Goal: Task Accomplishment & Management: Manage account settings

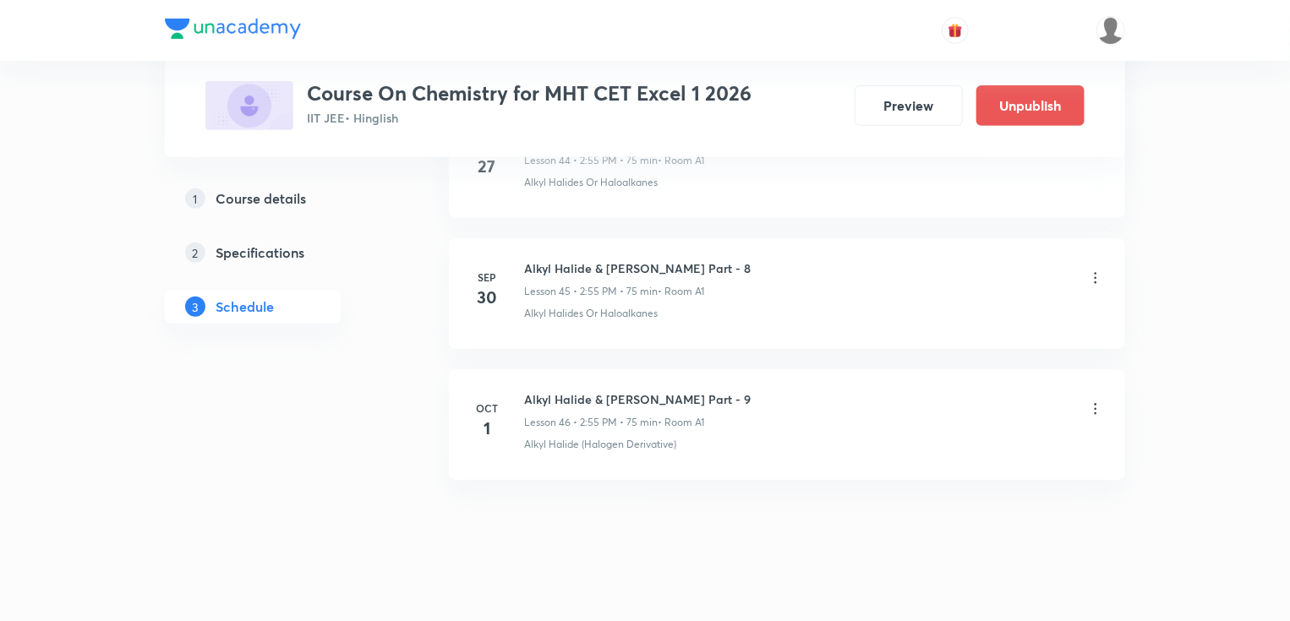
click at [1099, 270] on icon at bounding box center [1095, 278] width 17 height 17
click at [955, 311] on li "Edit" at bounding box center [1009, 303] width 185 height 31
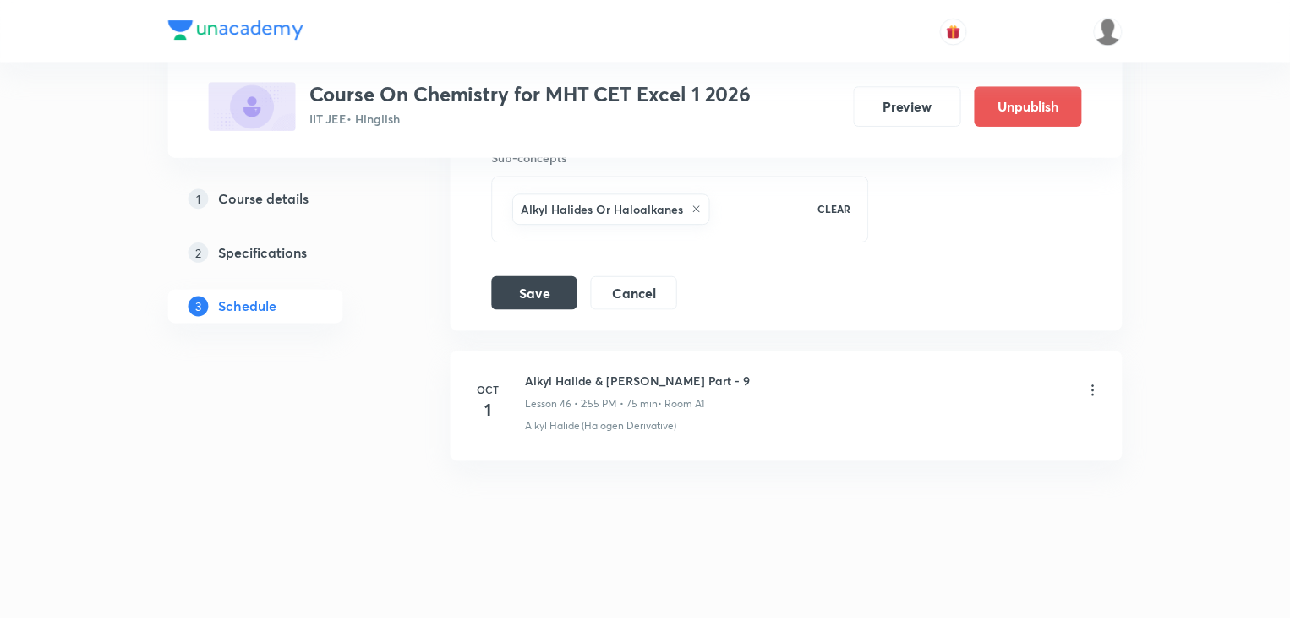
scroll to position [6619, 0]
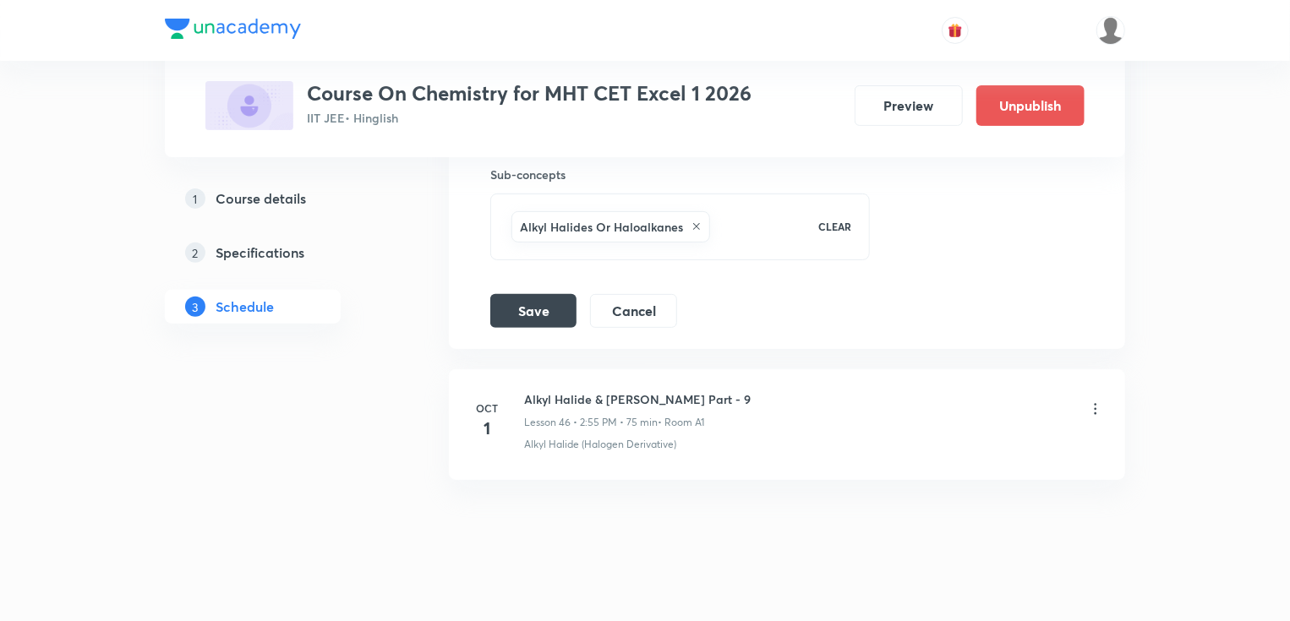
click at [694, 223] on icon at bounding box center [696, 226] width 7 height 7
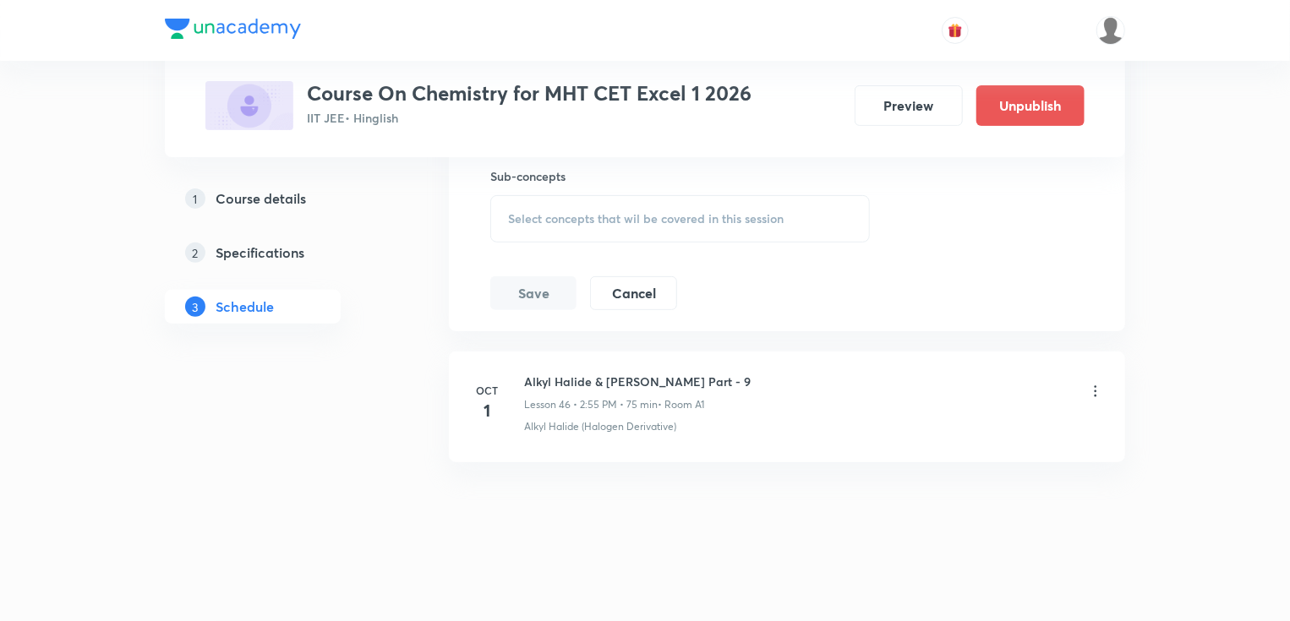
scroll to position [6599, 0]
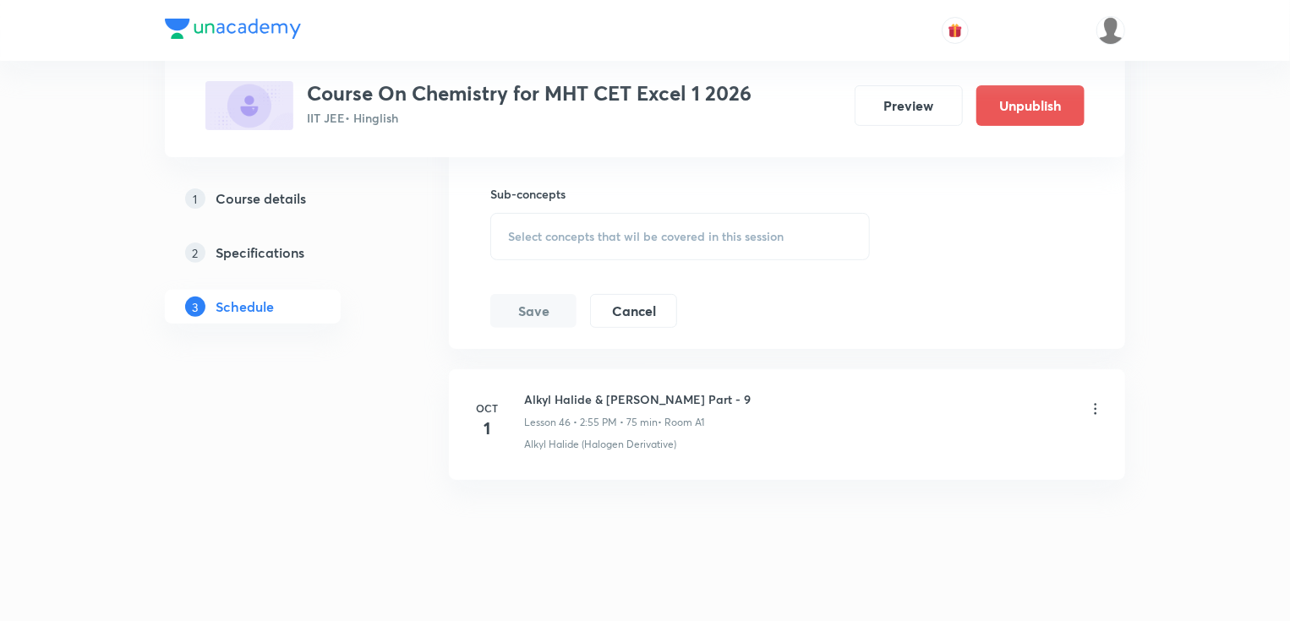
click at [551, 230] on span "Select concepts that wil be covered in this session" at bounding box center [646, 237] width 276 height 14
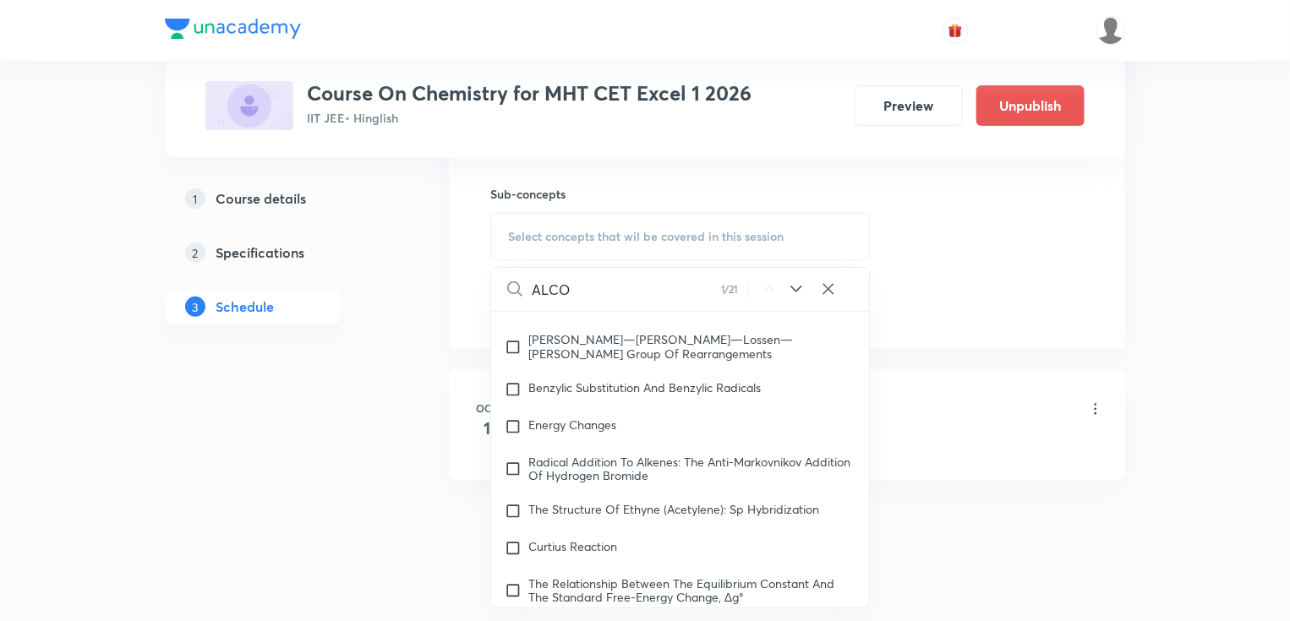
scroll to position [29100, 0]
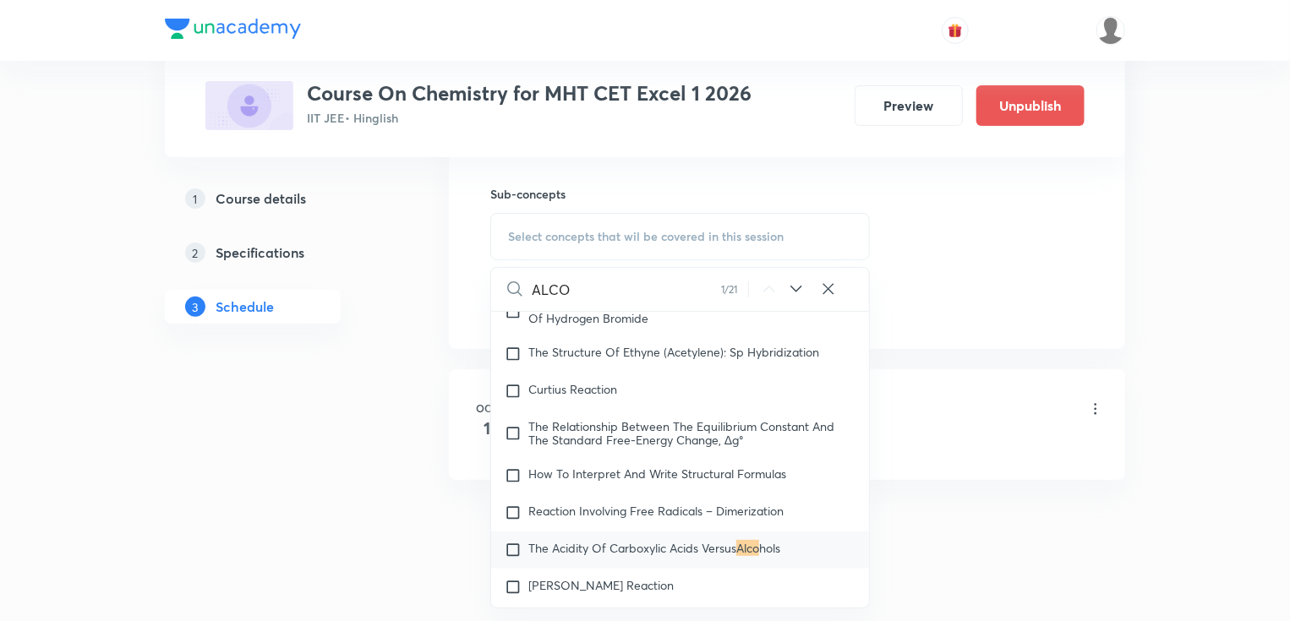
type input "ALCO"
click at [668, 540] on span "The Acidity Of Carboxylic Acids Versus" at bounding box center [632, 548] width 208 height 16
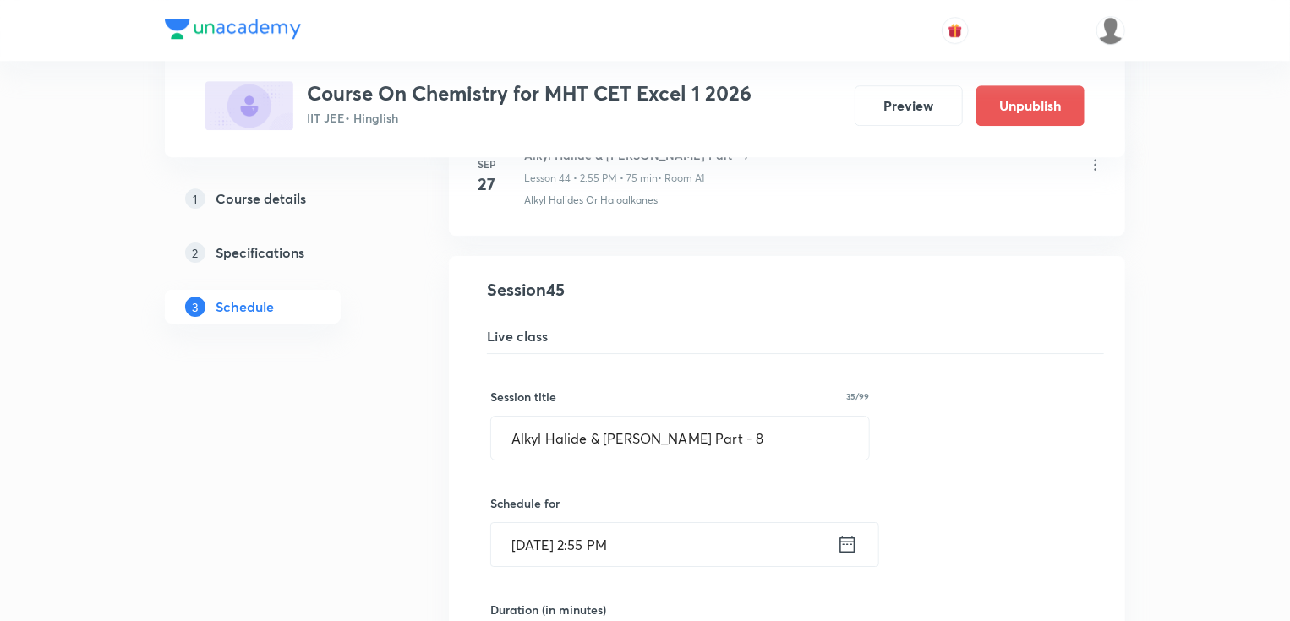
scroll to position [5855, 0]
click at [745, 427] on input "Alkyl Halide & Aryl Halide Part - 8" at bounding box center [680, 439] width 378 height 43
drag, startPoint x: 674, startPoint y: 430, endPoint x: 501, endPoint y: 434, distance: 173.4
click at [501, 434] on input "Alkyl Halide & Aryl Halide Part - 1" at bounding box center [680, 439] width 378 height 43
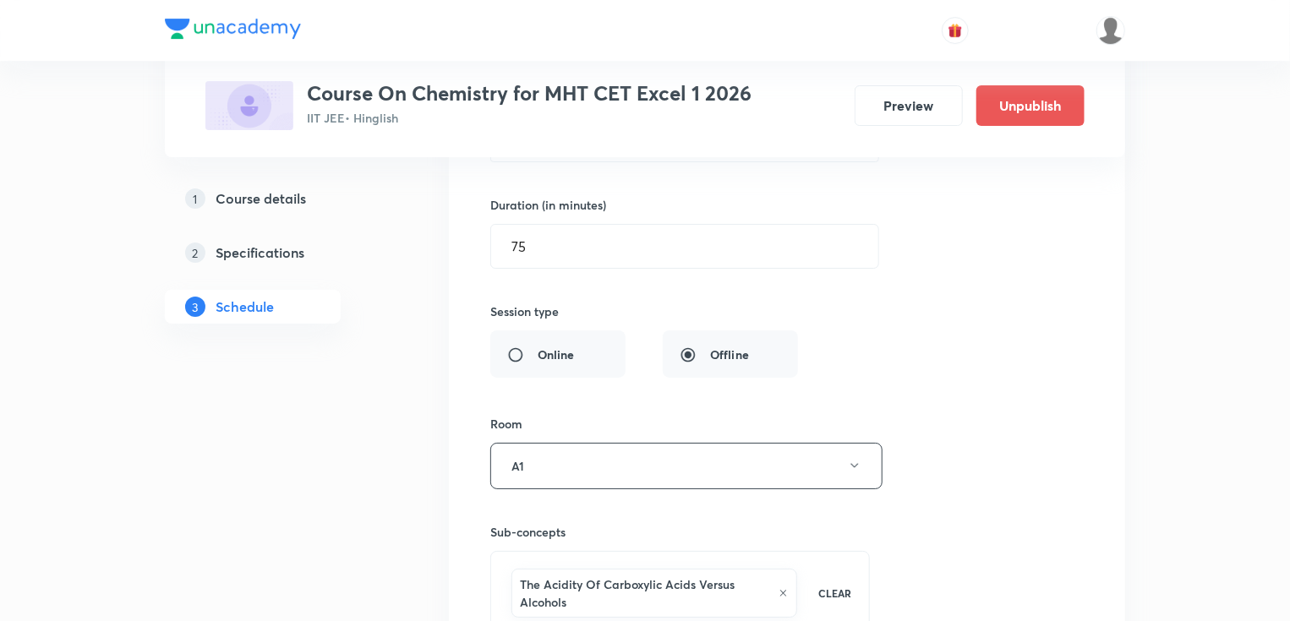
scroll to position [6531, 0]
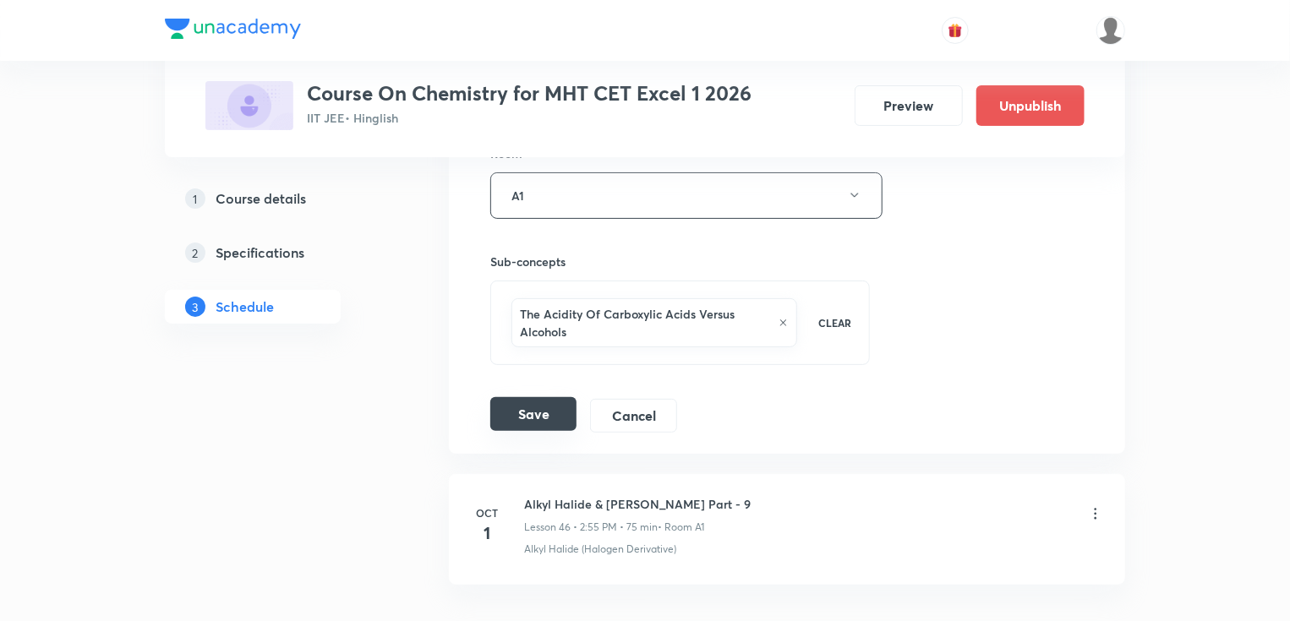
type input "Alcohol , Phenol & Ether Part - 1"
click at [536, 402] on button "Save" at bounding box center [533, 414] width 86 height 34
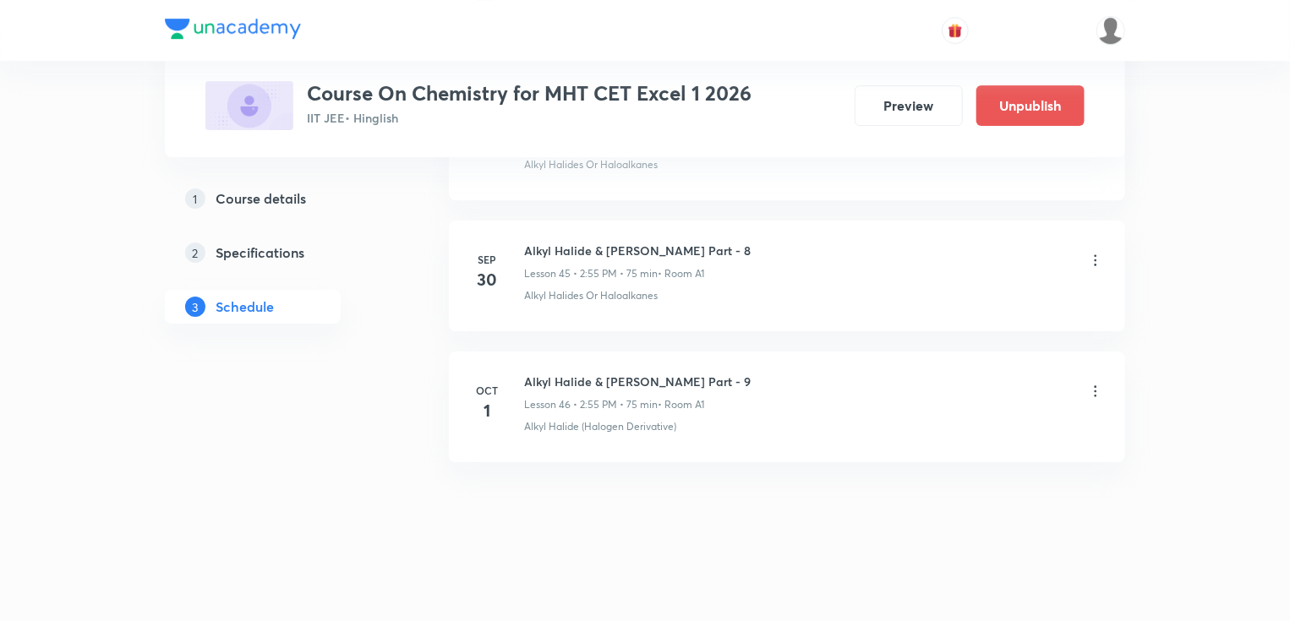
scroll to position [5970, 0]
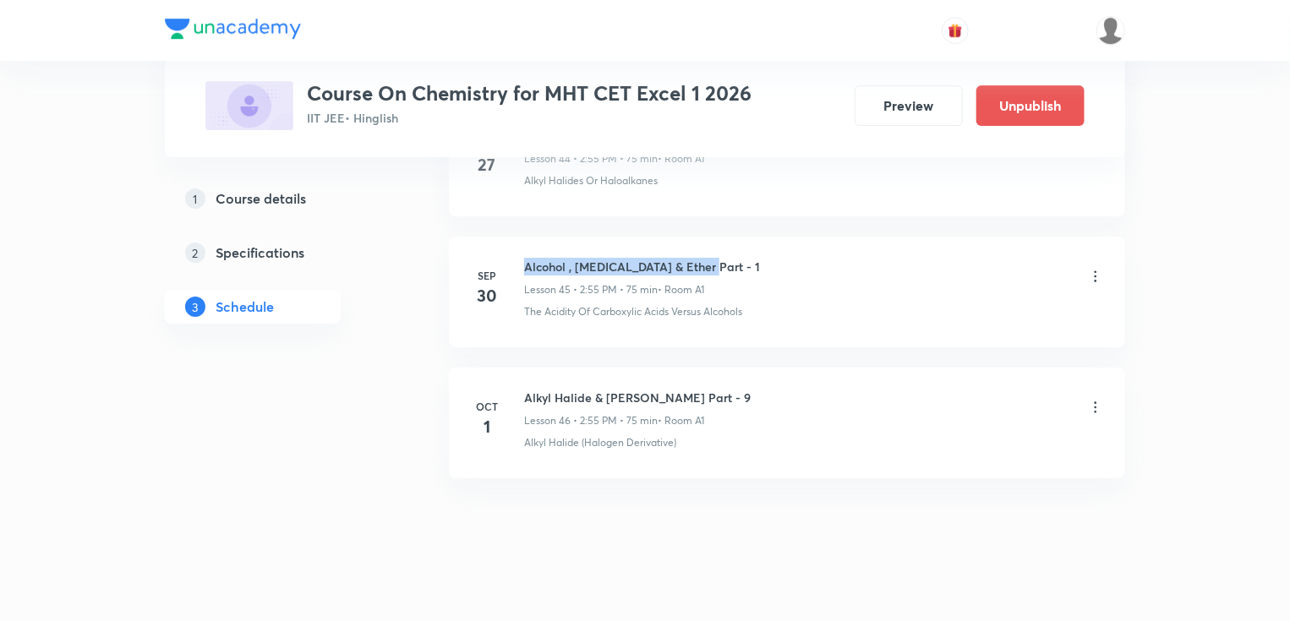
drag, startPoint x: 522, startPoint y: 246, endPoint x: 721, endPoint y: 257, distance: 199.8
click at [721, 258] on div "Sep 30 Alcohol , Phenol & Ether Part - 1 Lesson 45 • 2:55 PM • 75 min • Room A1…" at bounding box center [787, 289] width 634 height 62
copy h6 "Alcohol , Phenol & Ether Part - 1"
click at [1097, 399] on icon at bounding box center [1095, 407] width 17 height 17
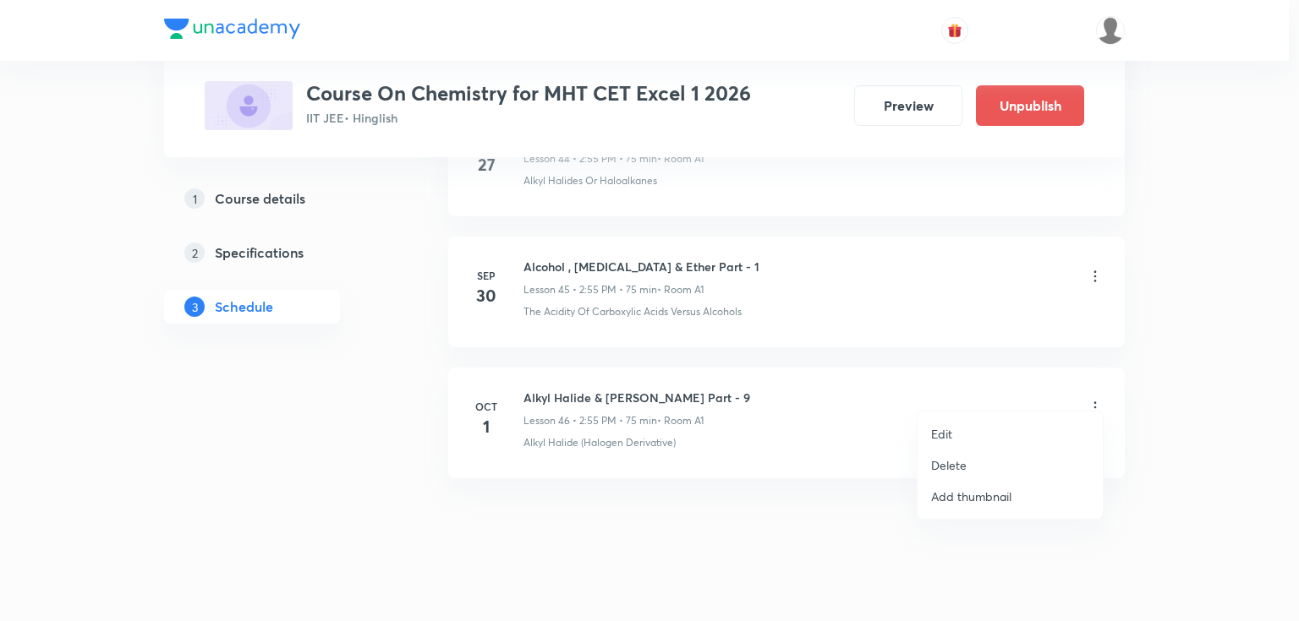
click at [940, 433] on p "Edit" at bounding box center [941, 434] width 21 height 18
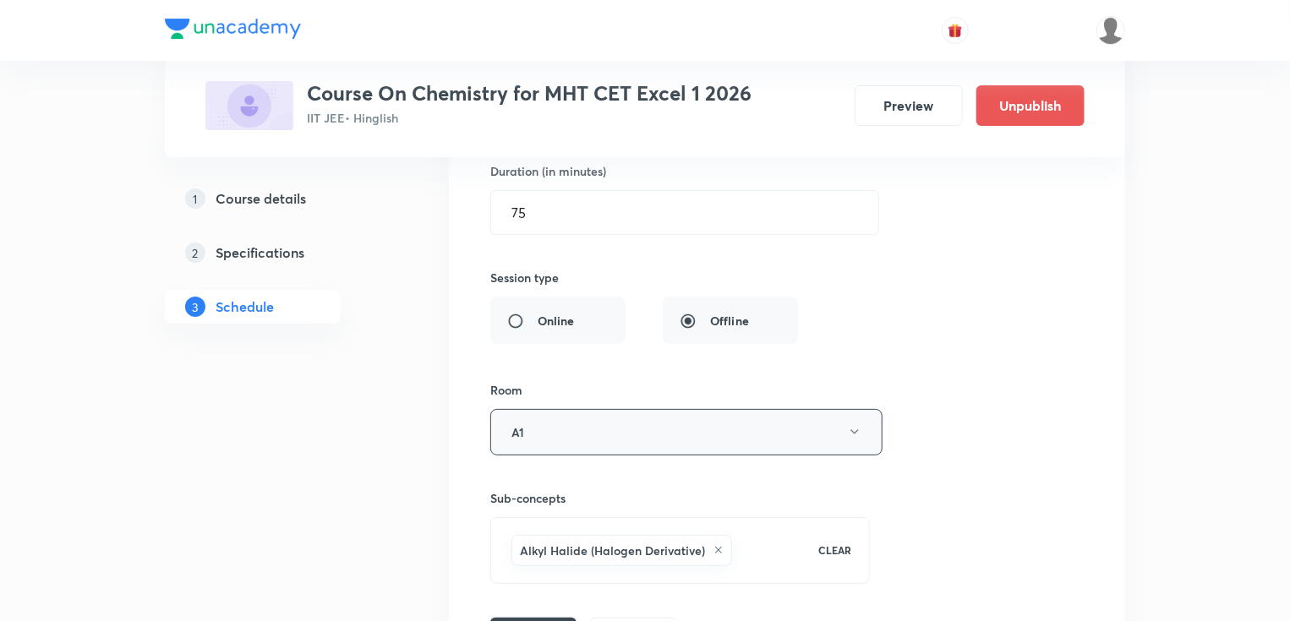
scroll to position [6511, 0]
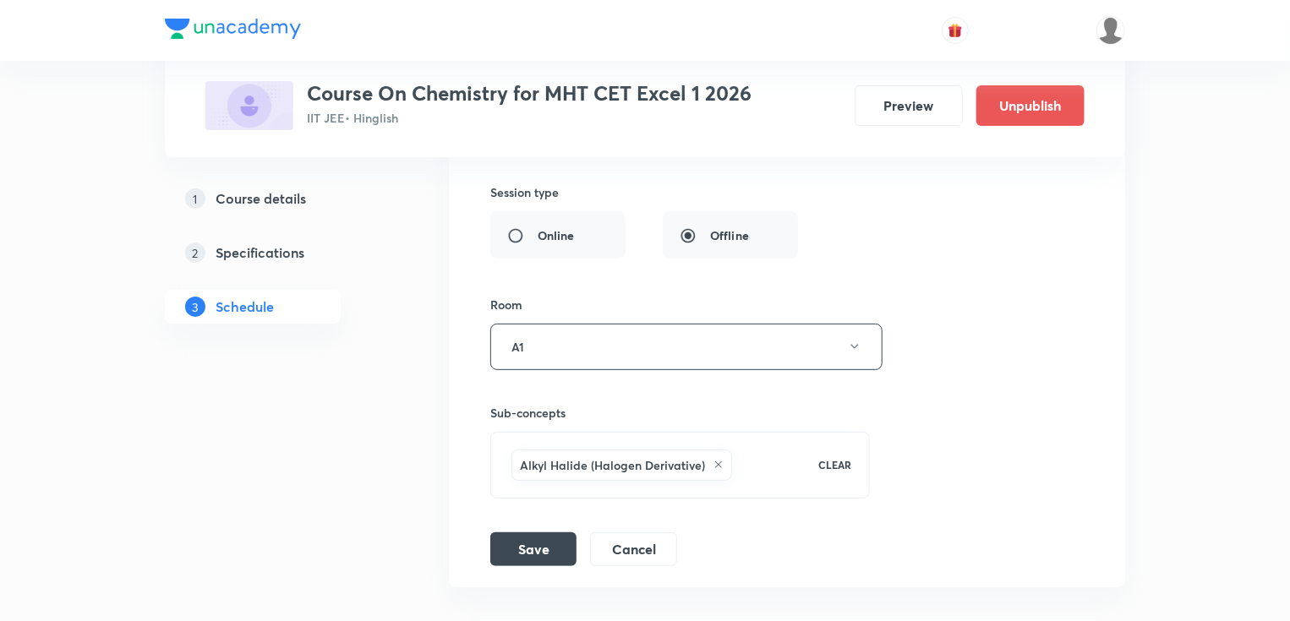
click at [717, 462] on icon at bounding box center [718, 465] width 7 height 7
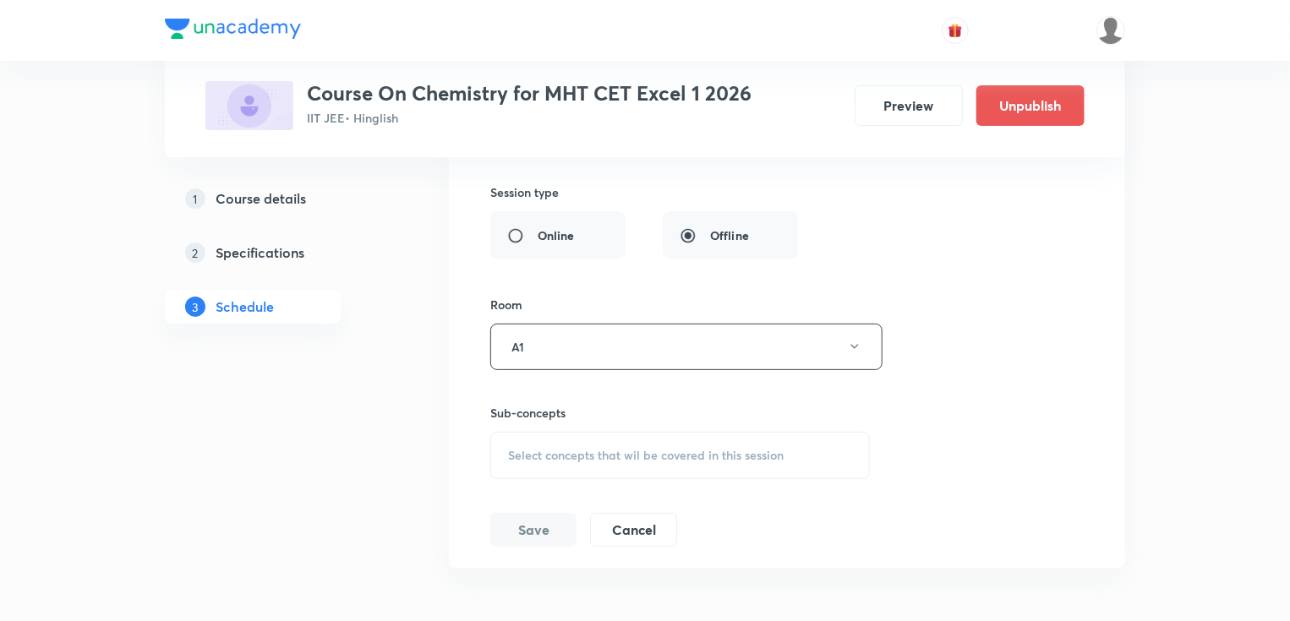
click at [597, 449] on span "Select concepts that wil be covered in this session" at bounding box center [646, 456] width 276 height 14
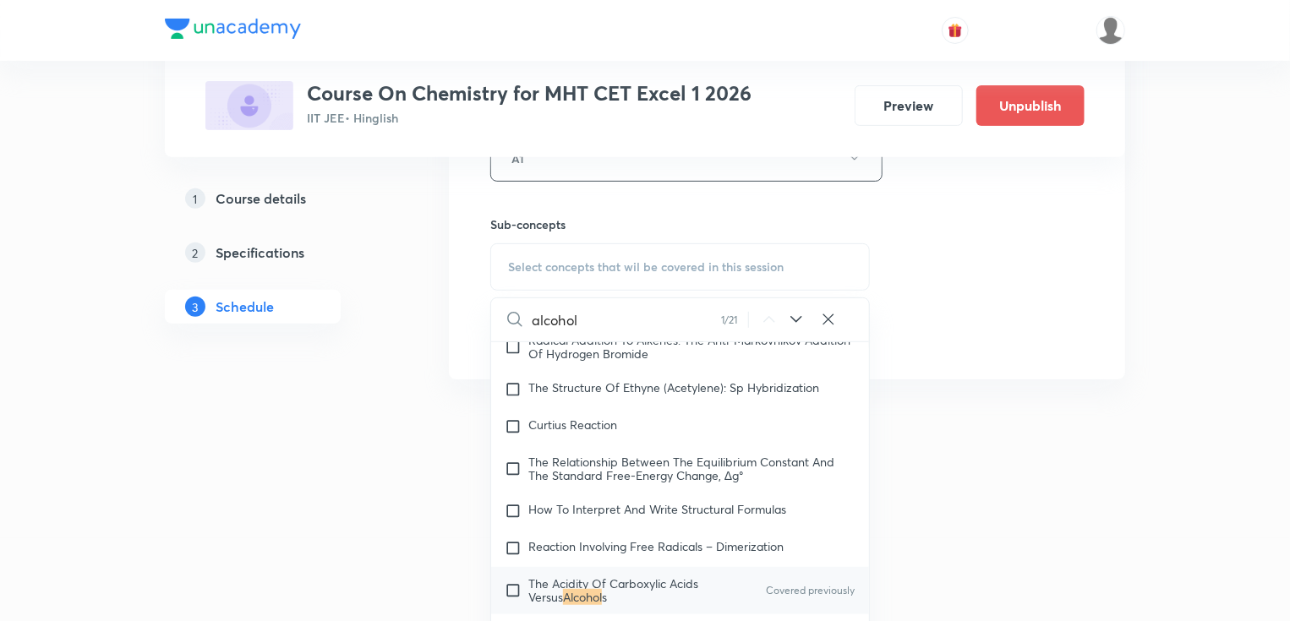
scroll to position [0, 0]
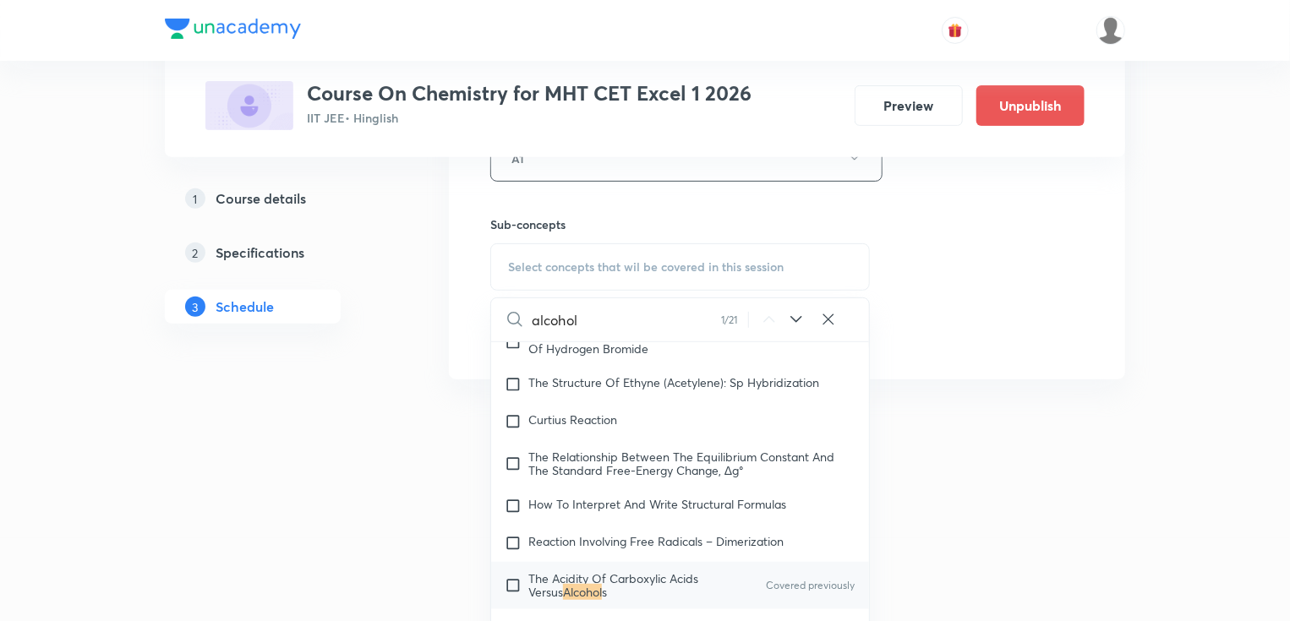
type input "alcohol"
click at [599, 584] on mark "Alcohol" at bounding box center [582, 592] width 39 height 16
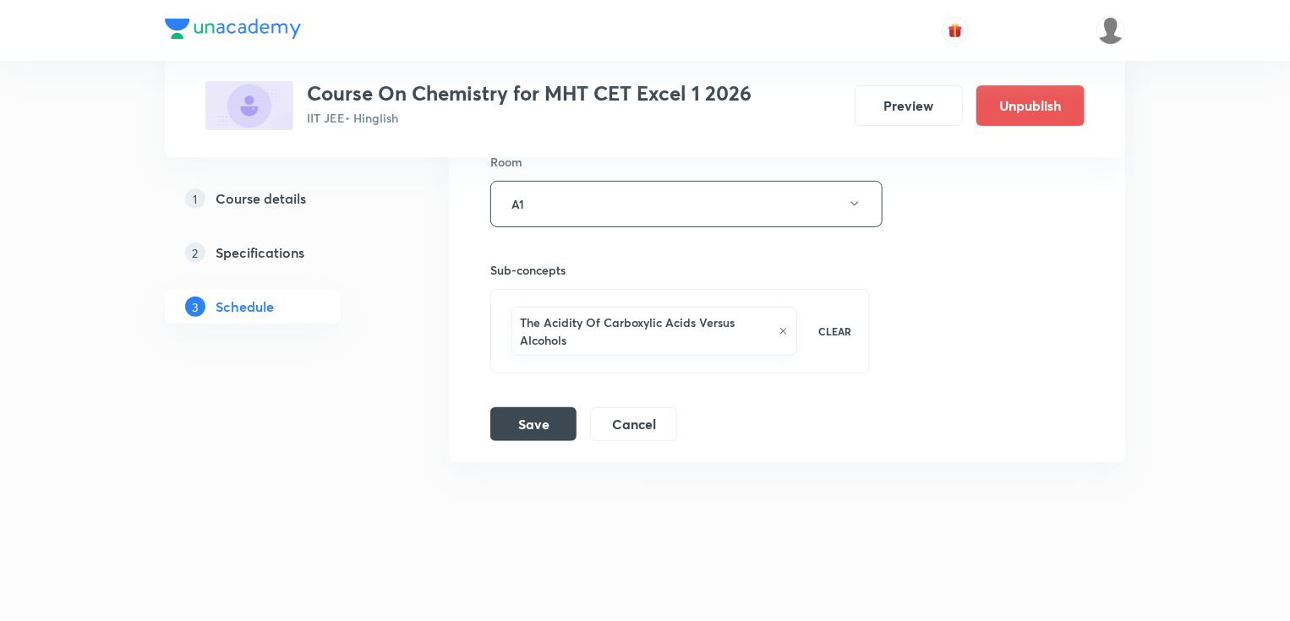
scroll to position [6635, 0]
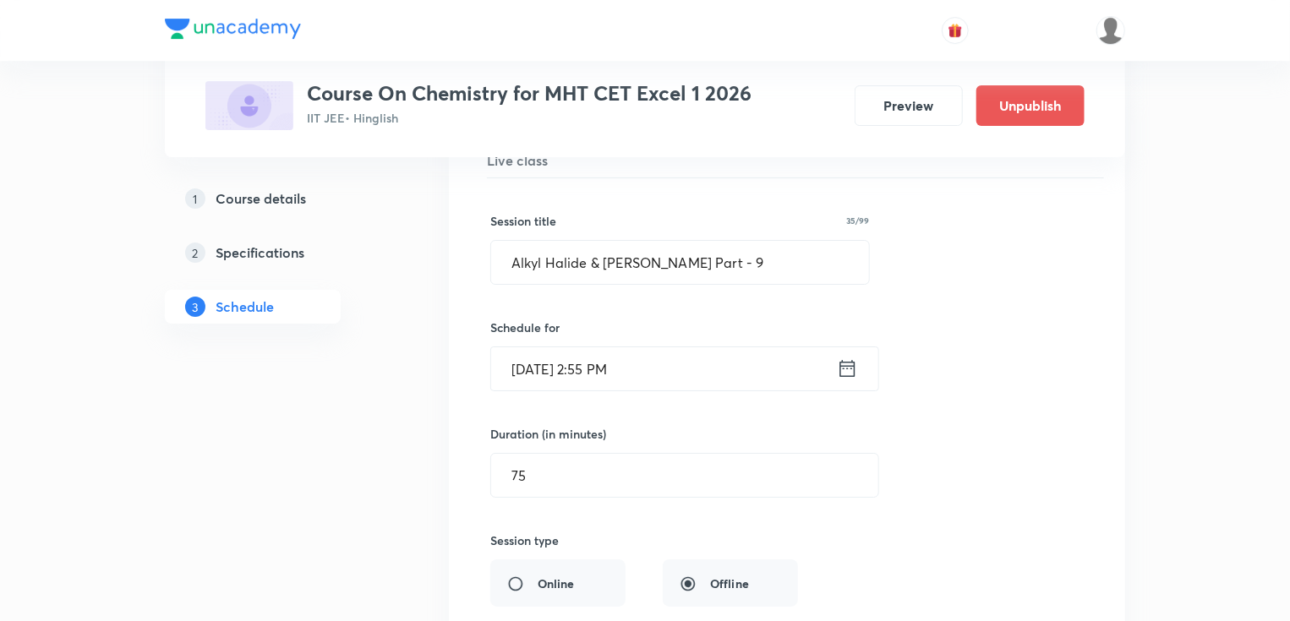
scroll to position [6162, 0]
drag, startPoint x: 751, startPoint y: 249, endPoint x: 444, endPoint y: 237, distance: 307.1
paste input "cohol , Phenol & Ether Part - 1"
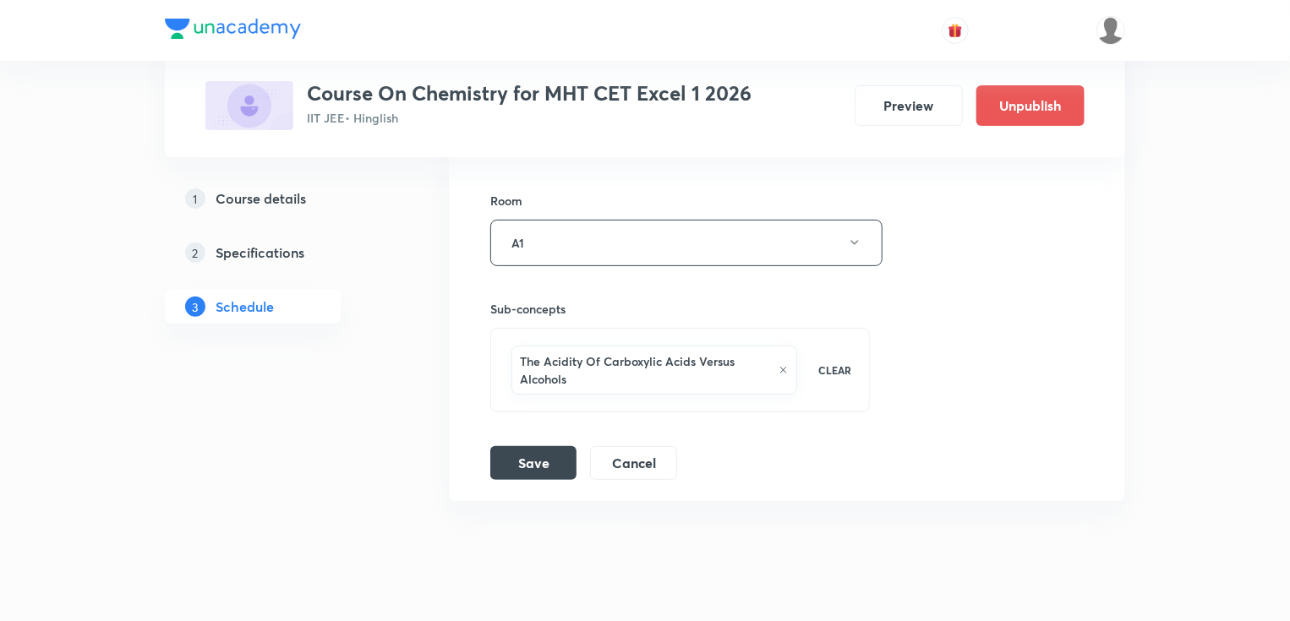
scroll to position [6635, 0]
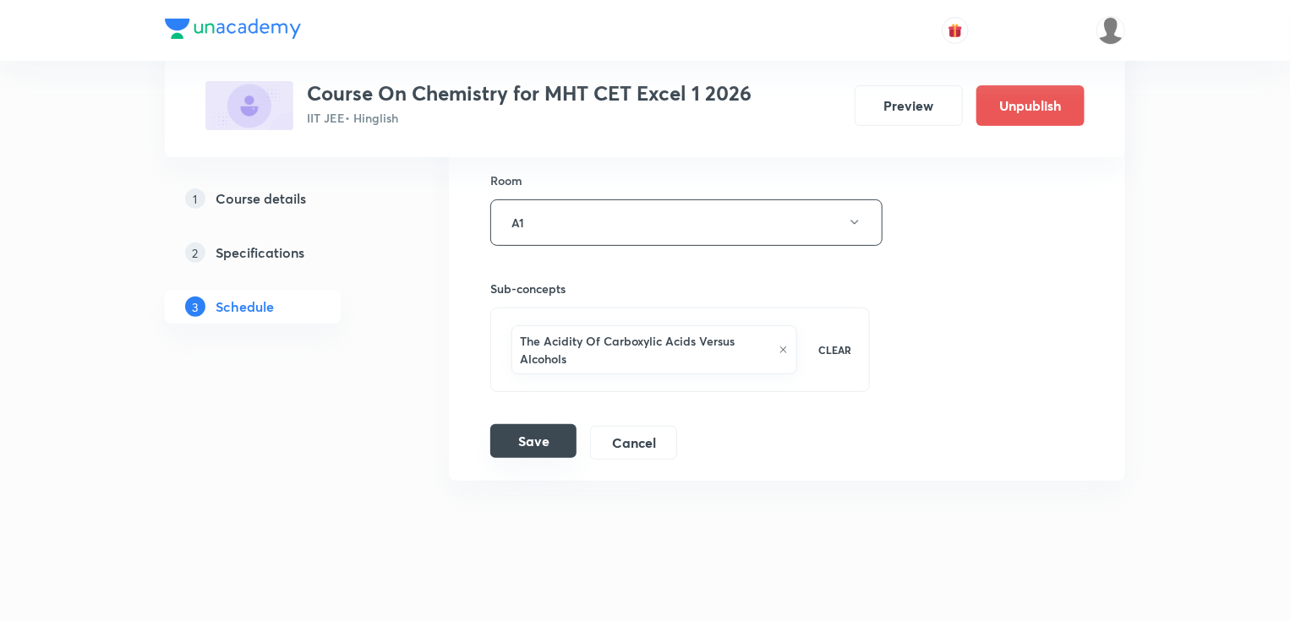
type input "Alcohol , Phenol & Ether Part - 2"
click at [549, 424] on button "Save" at bounding box center [533, 441] width 86 height 34
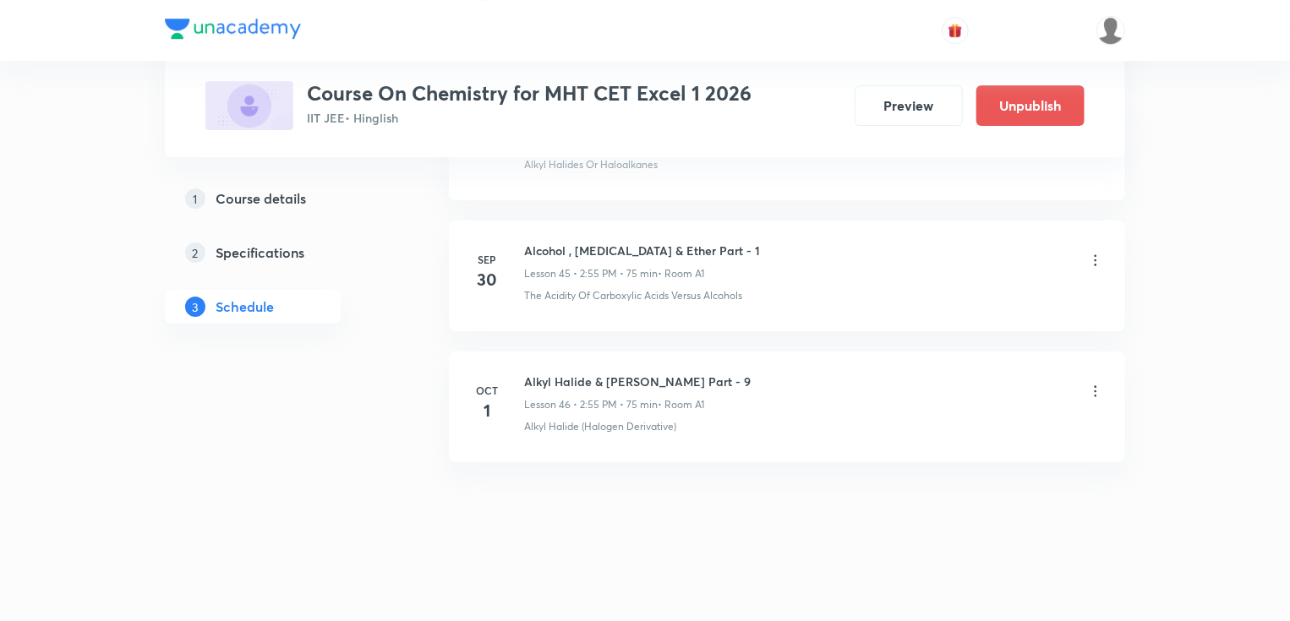
scroll to position [5970, 0]
